Goal: Check status: Check status

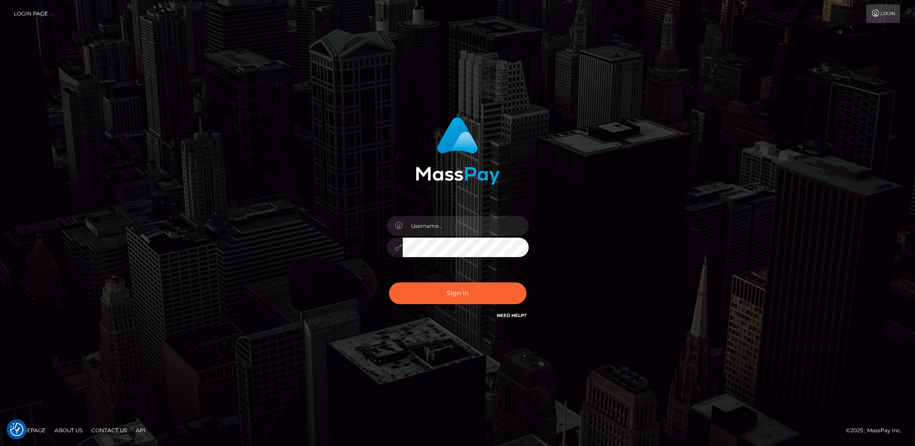
type input "[DEMOGRAPHIC_DATA].v"
click at [465, 227] on input "lady.v" at bounding box center [466, 226] width 126 height 20
click at [453, 293] on button "Sign in" at bounding box center [458, 294] width 138 height 22
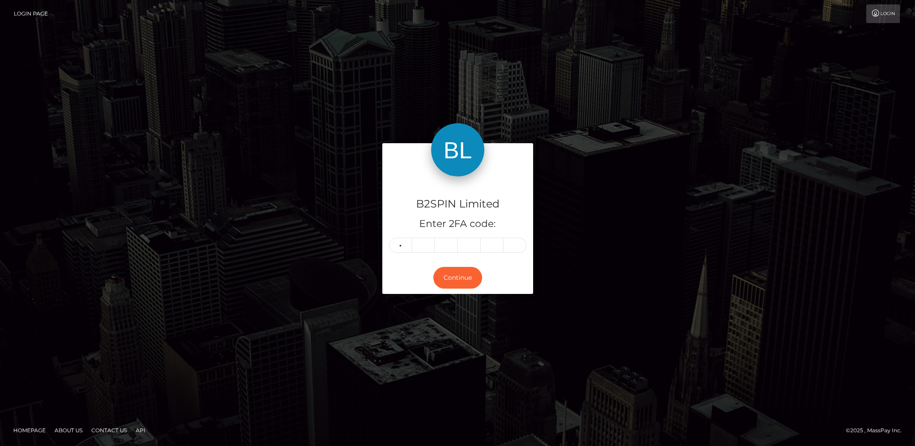
type input "2"
type input "5"
type input "6"
type input "3"
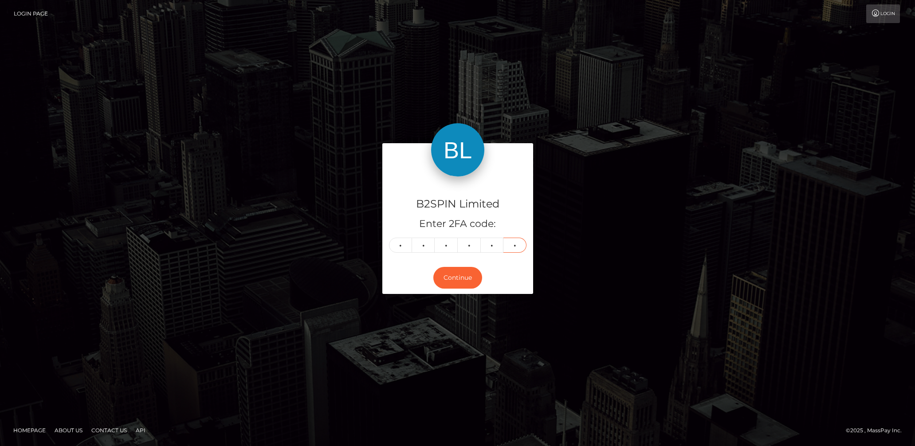
type input "5"
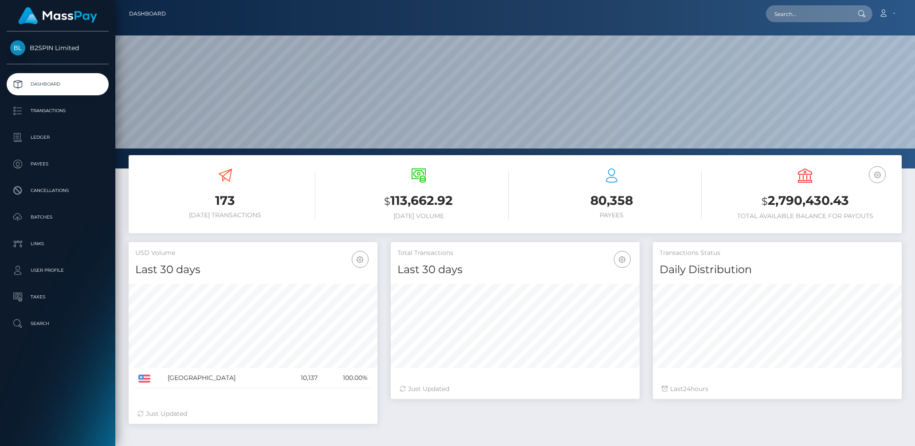
scroll to position [157, 249]
click at [777, 196] on h3 "$ 2,790,430.43" at bounding box center [805, 201] width 180 height 18
copy h3 "2,790,430.43"
